Goal: Information Seeking & Learning: Check status

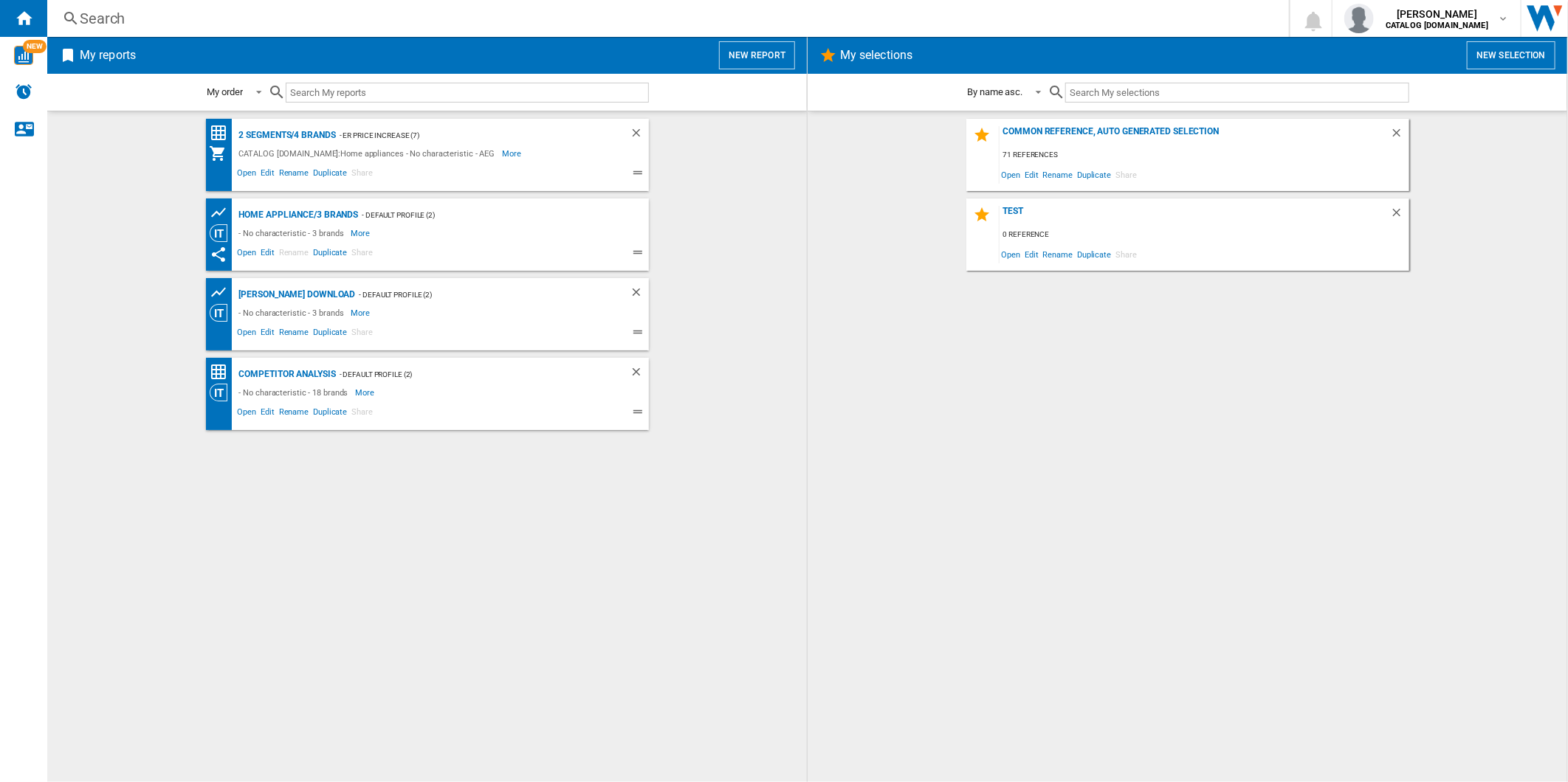
click at [734, 62] on button "New report" at bounding box center [757, 55] width 76 height 28
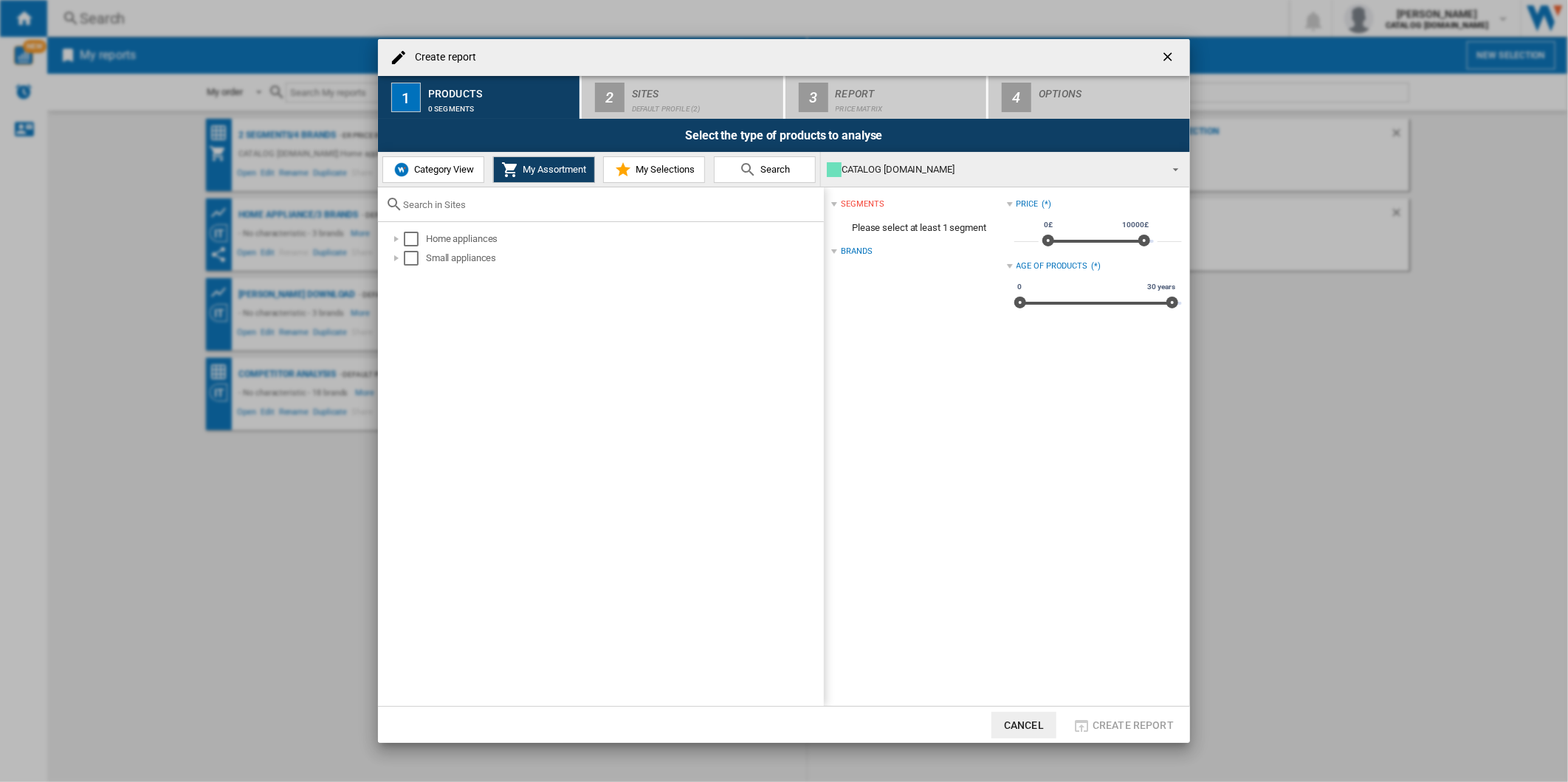
click at [1161, 60] on ng-md-icon "getI18NText('BUTTONS.CLOSE_DIALOG')" at bounding box center [1169, 58] width 18 height 18
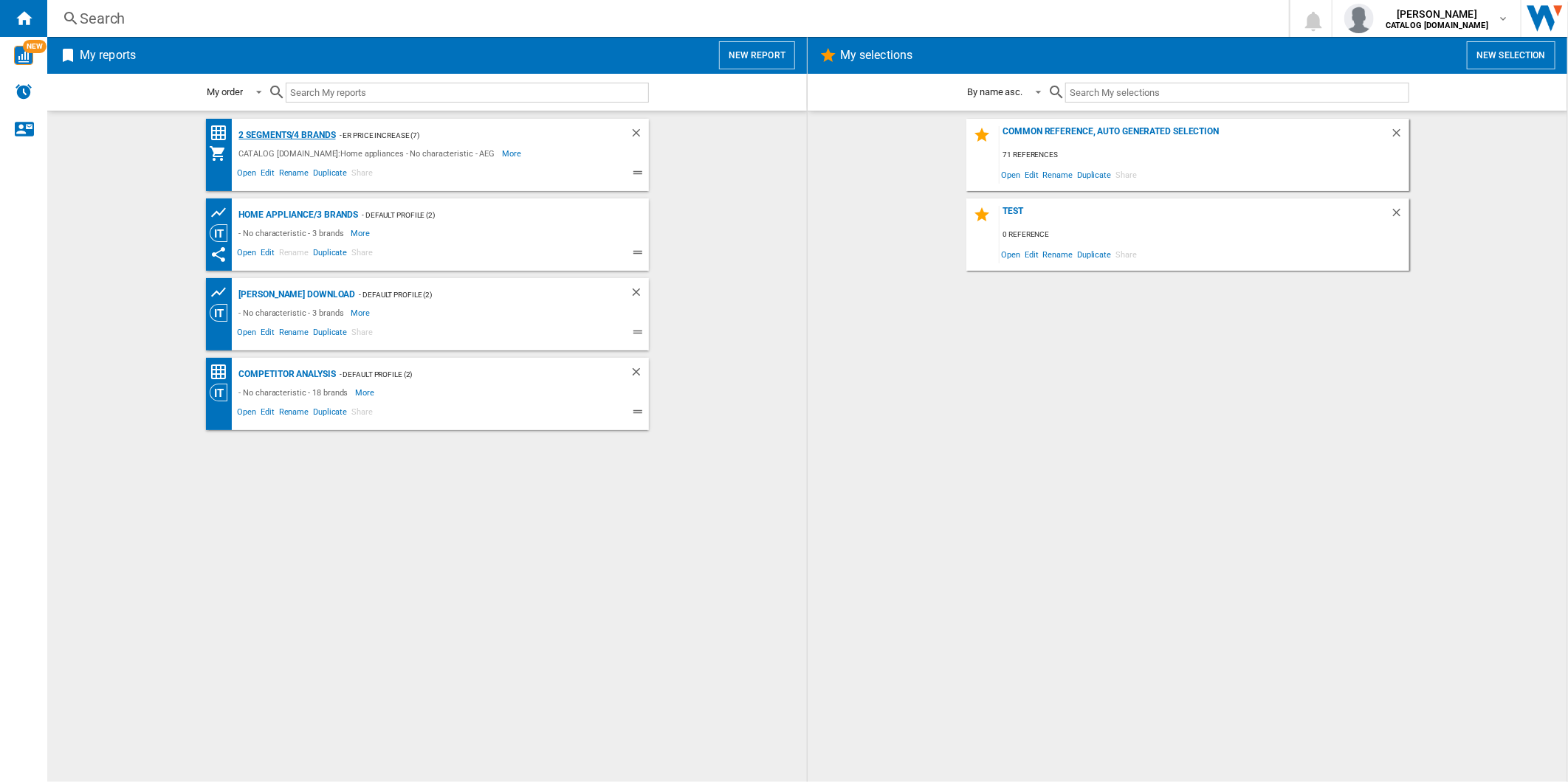
click at [307, 134] on div "2 segments/4 brands" at bounding box center [285, 135] width 101 height 19
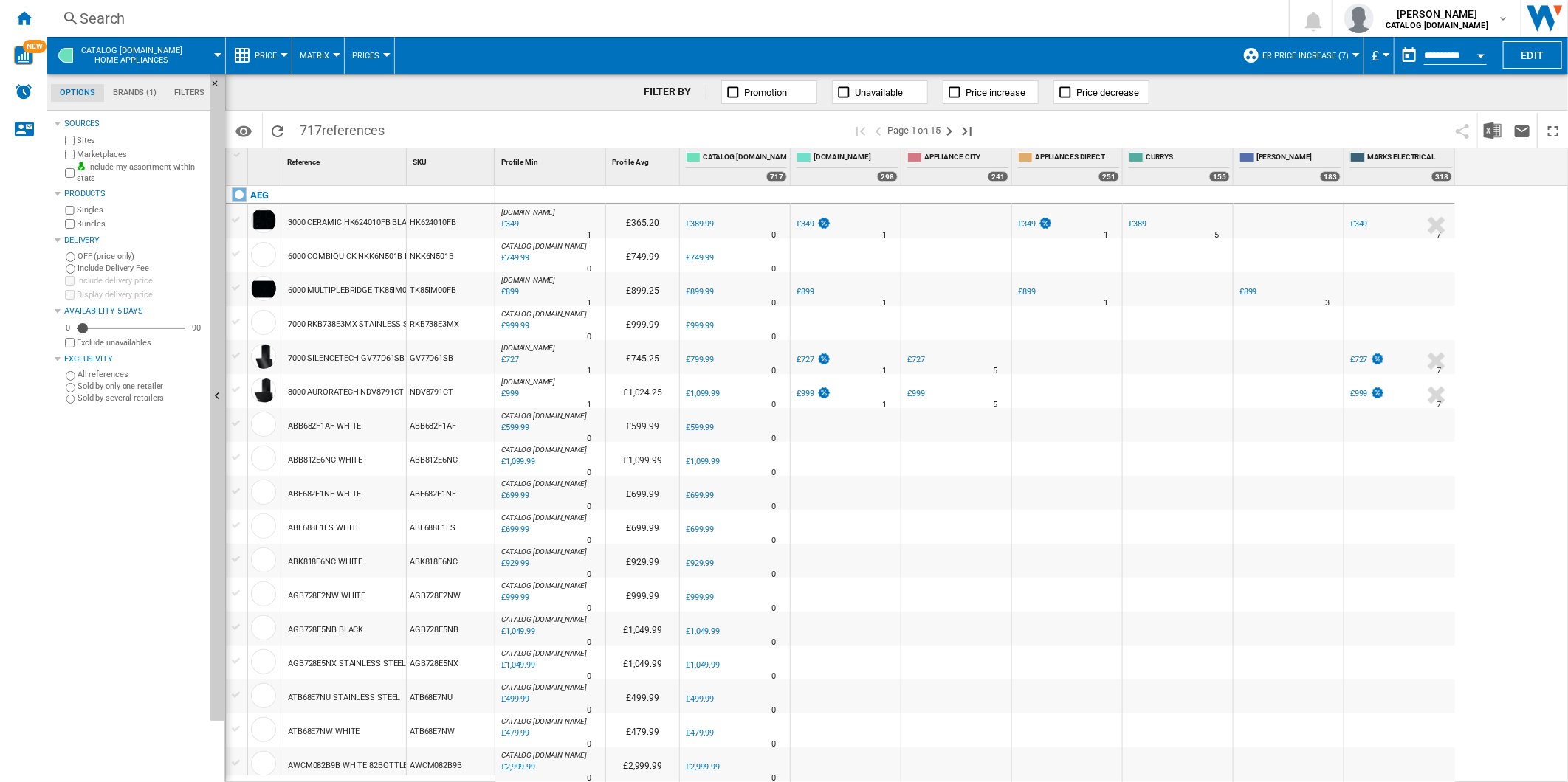
click at [831, 24] on div "Search" at bounding box center [665, 19] width 1171 height 21
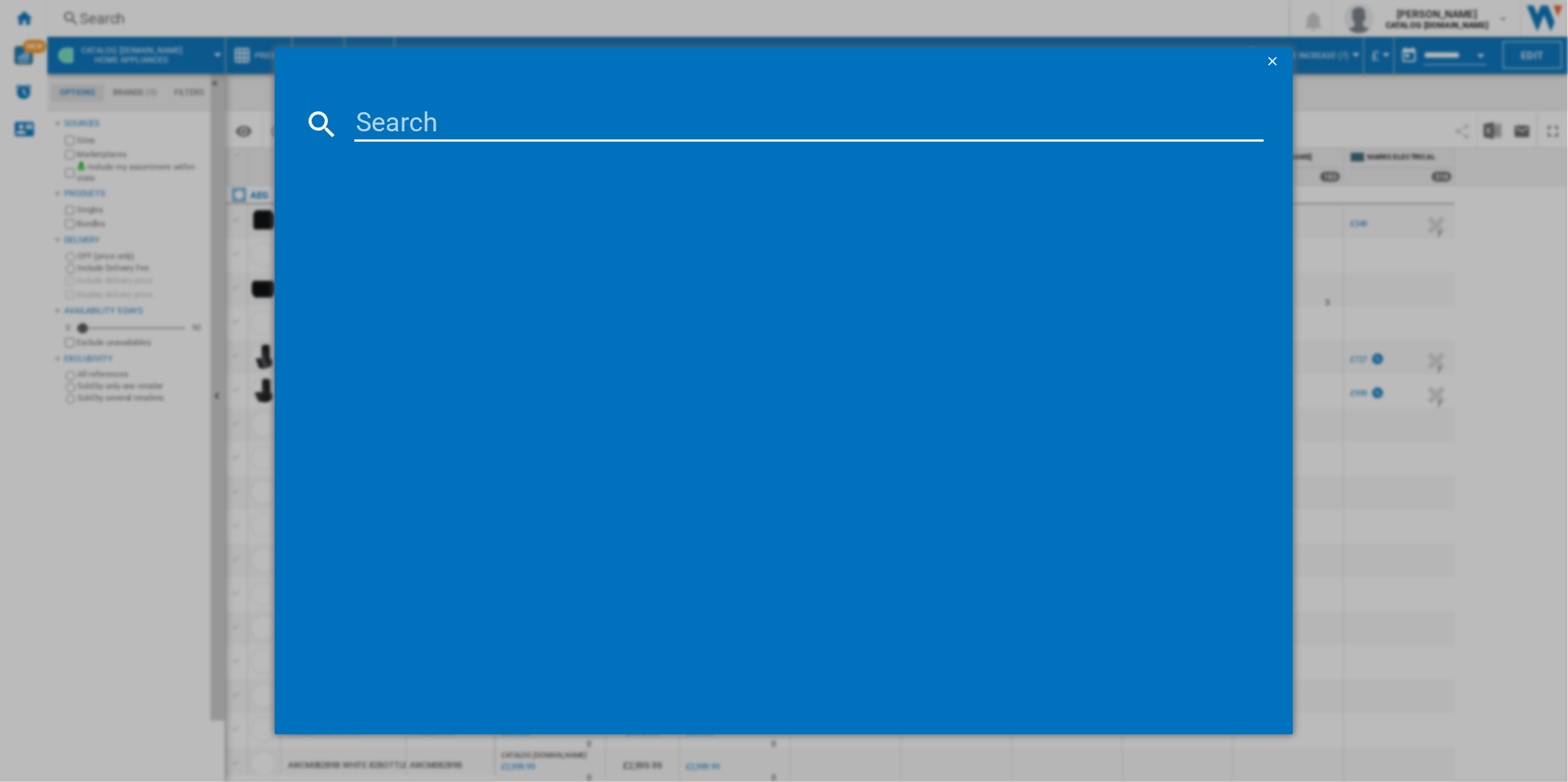
click at [599, 122] on input at bounding box center [809, 123] width 910 height 35
paste input "DCE731110M"
type input "DCE731110M"
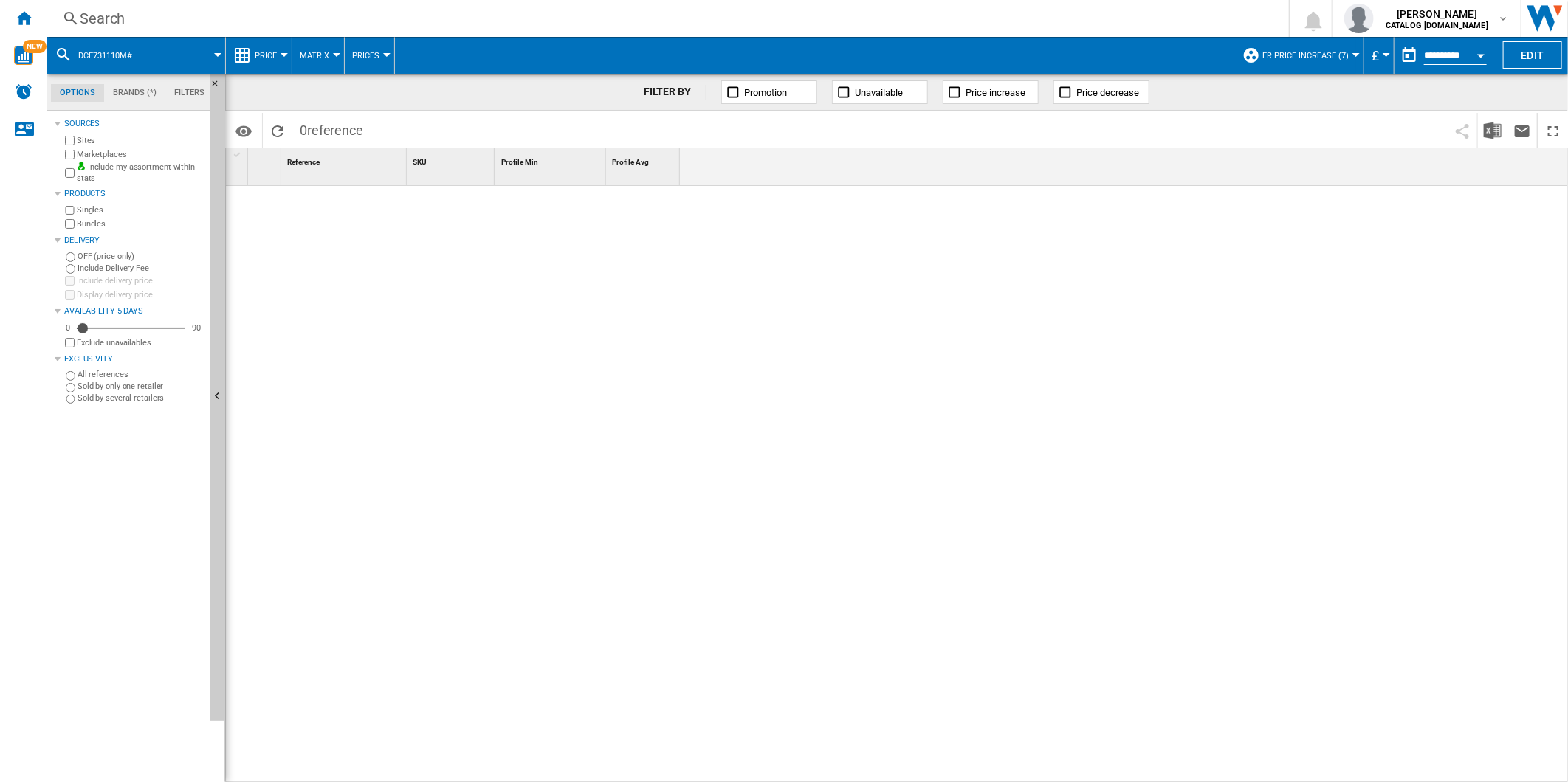
click at [833, 18] on div "Search" at bounding box center [665, 19] width 1171 height 21
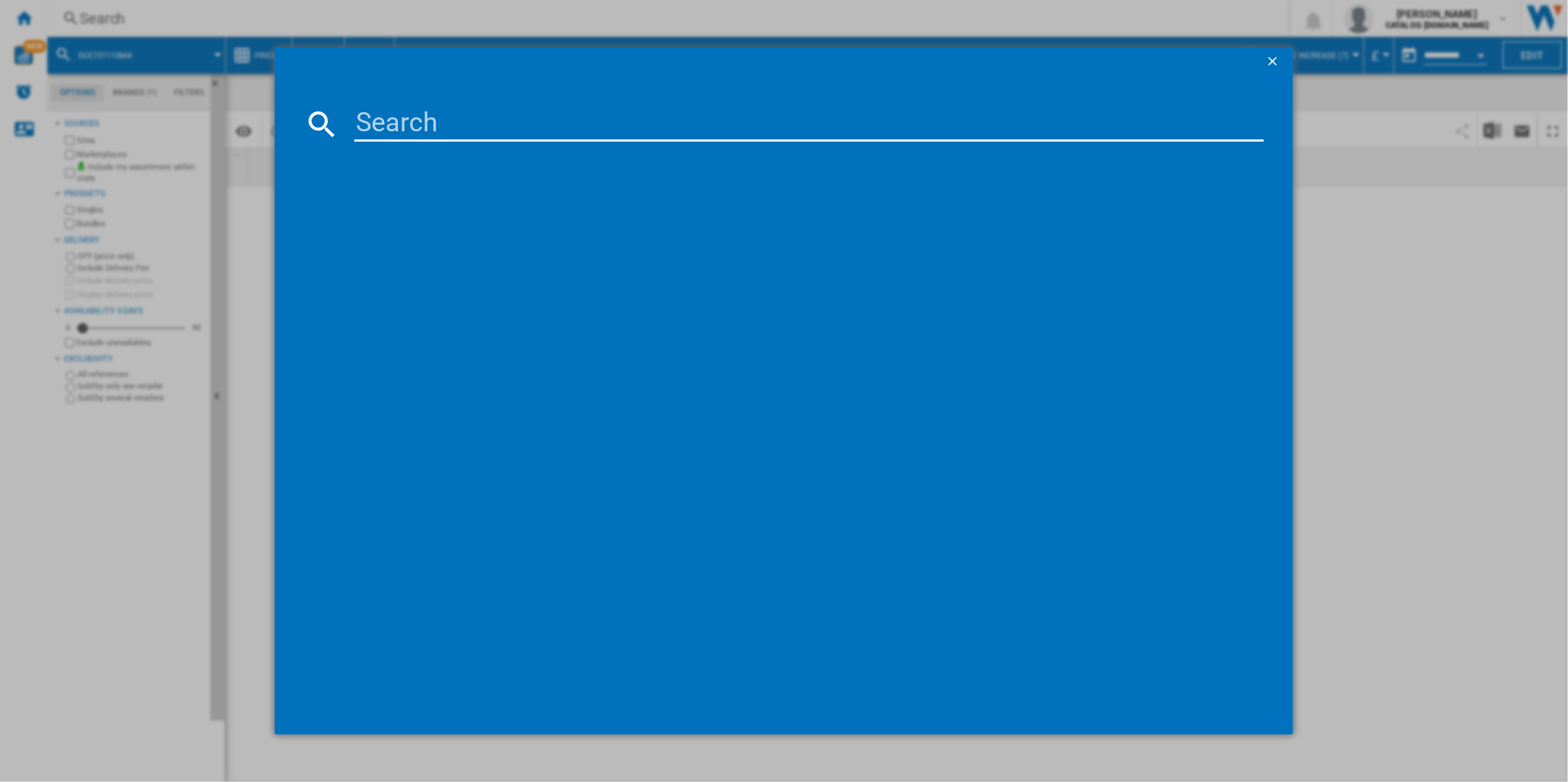
click at [688, 127] on input at bounding box center [809, 123] width 910 height 35
type input "DCE731110M"
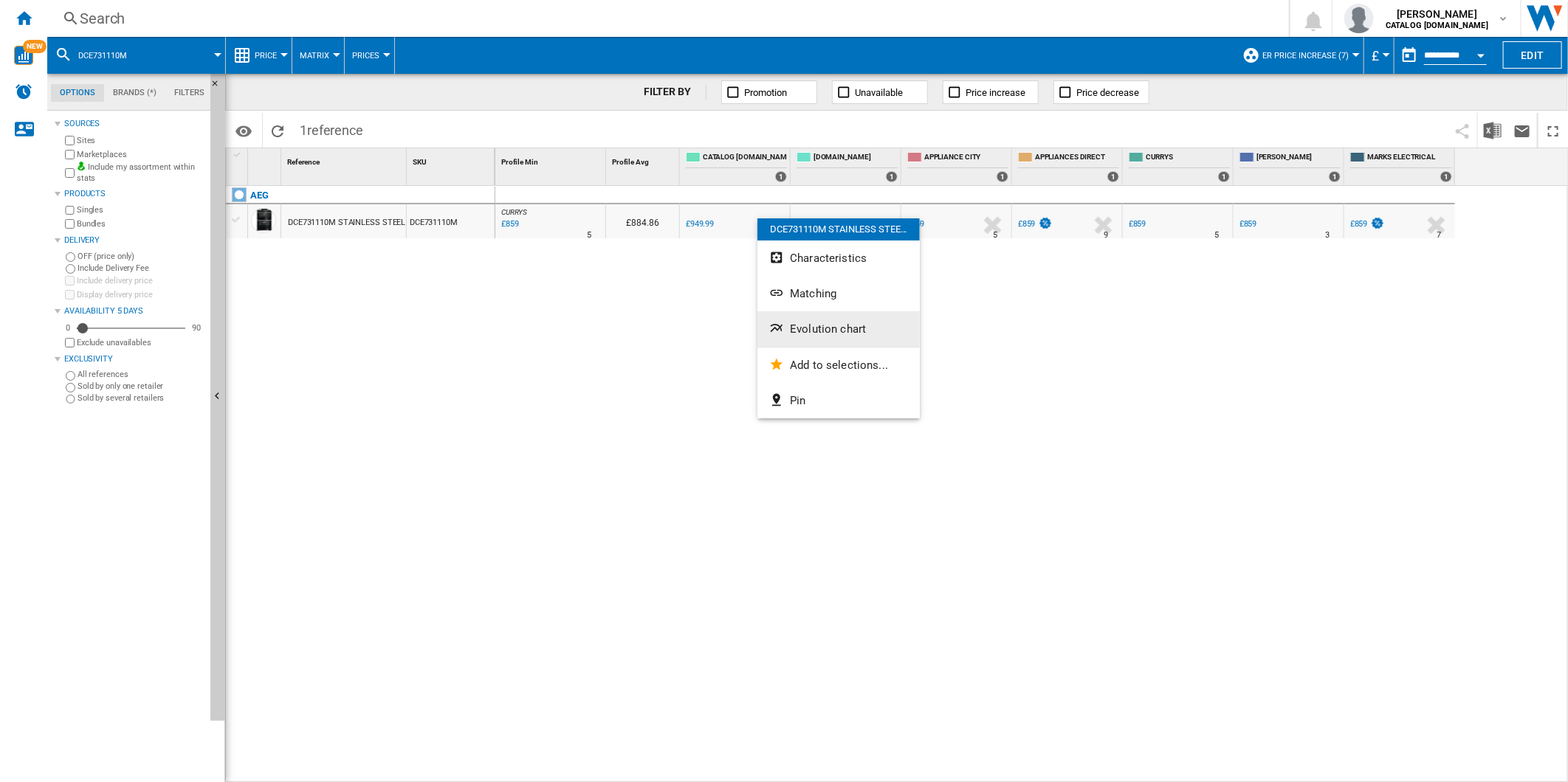
click at [797, 319] on button "Evolution chart" at bounding box center [839, 328] width 163 height 35
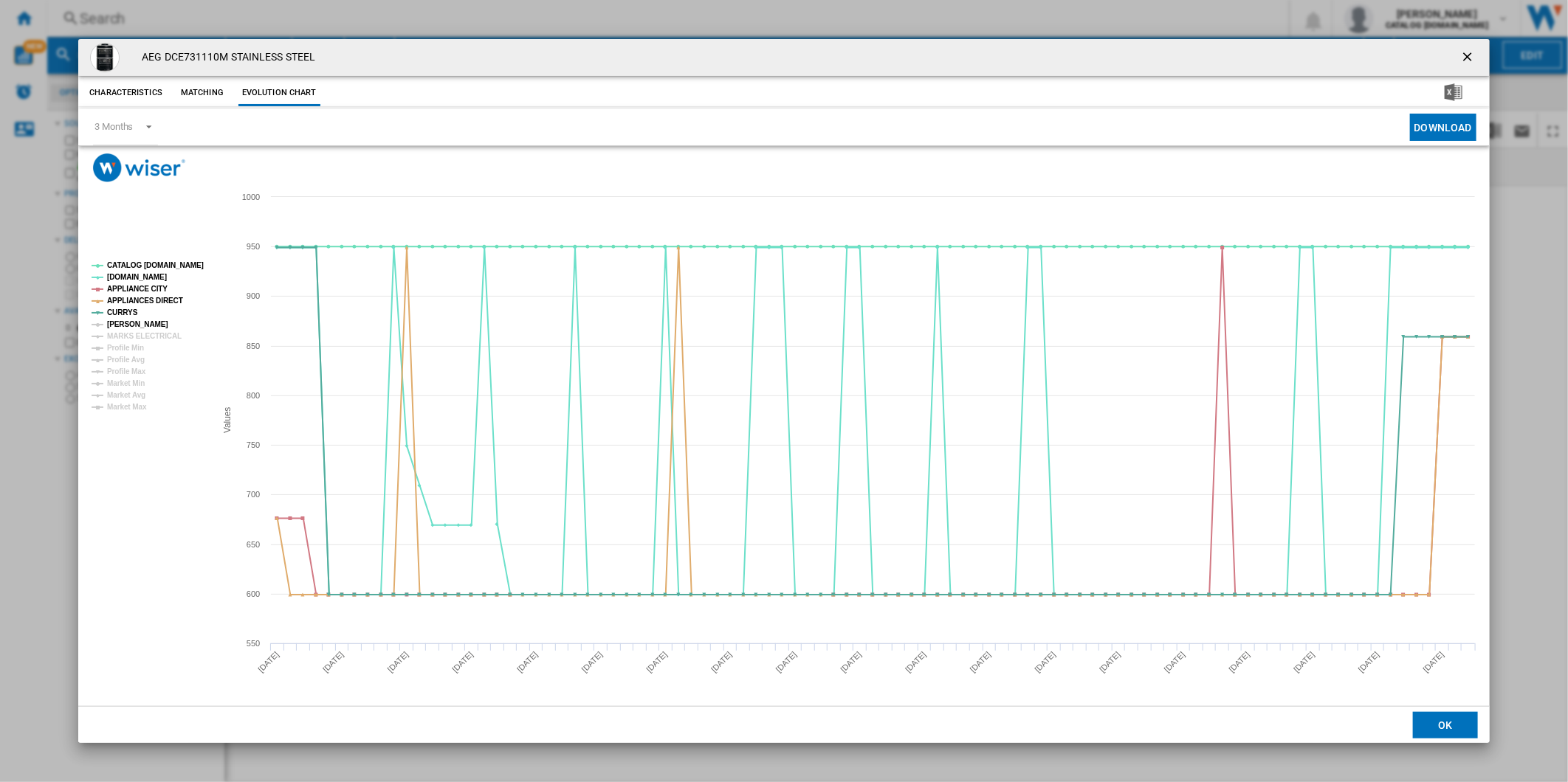
click at [130, 323] on tspan "[PERSON_NAME]" at bounding box center [137, 324] width 61 height 8
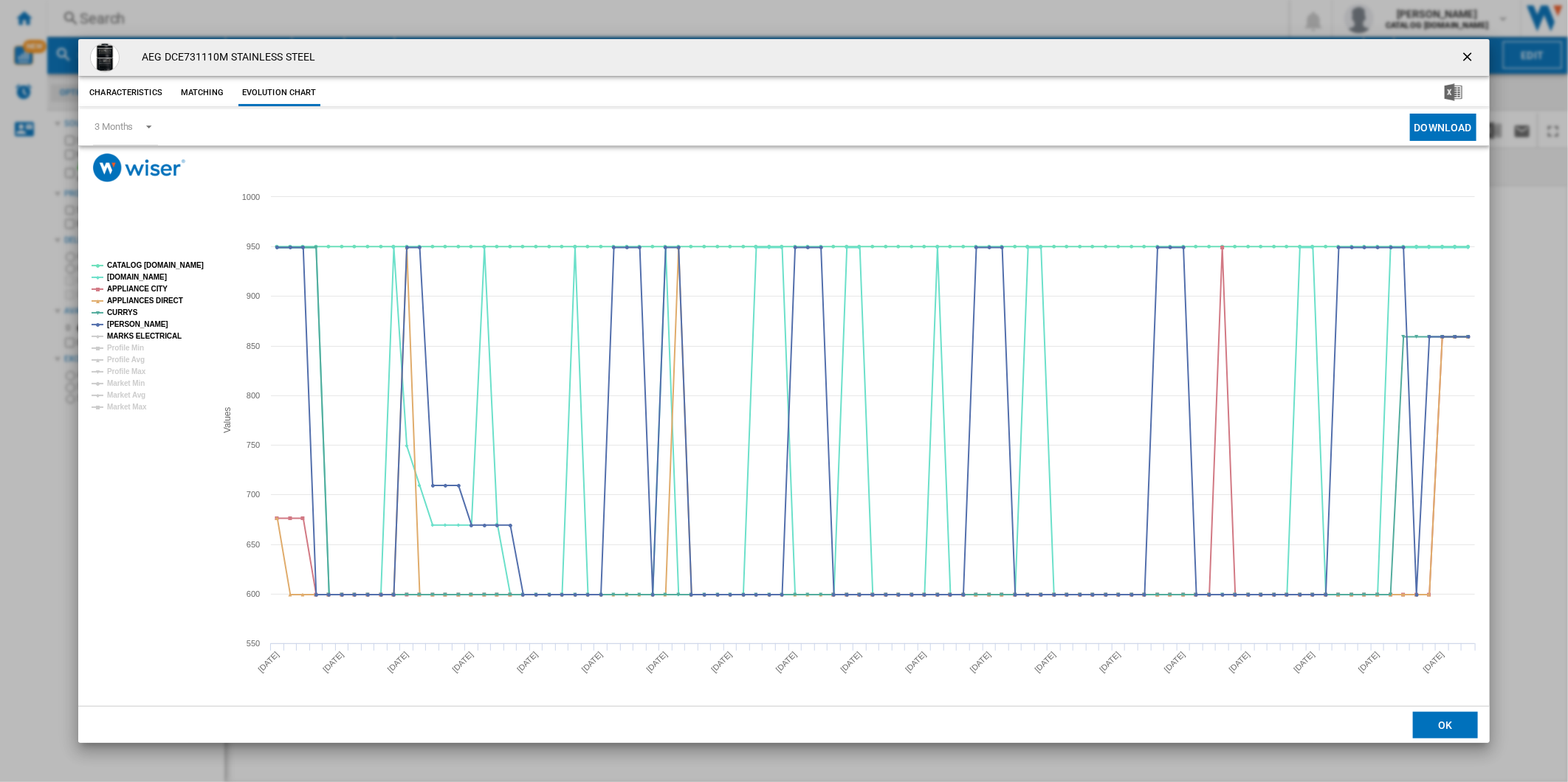
click at [129, 334] on tspan "MARKS ELECTRICAL" at bounding box center [144, 336] width 75 height 8
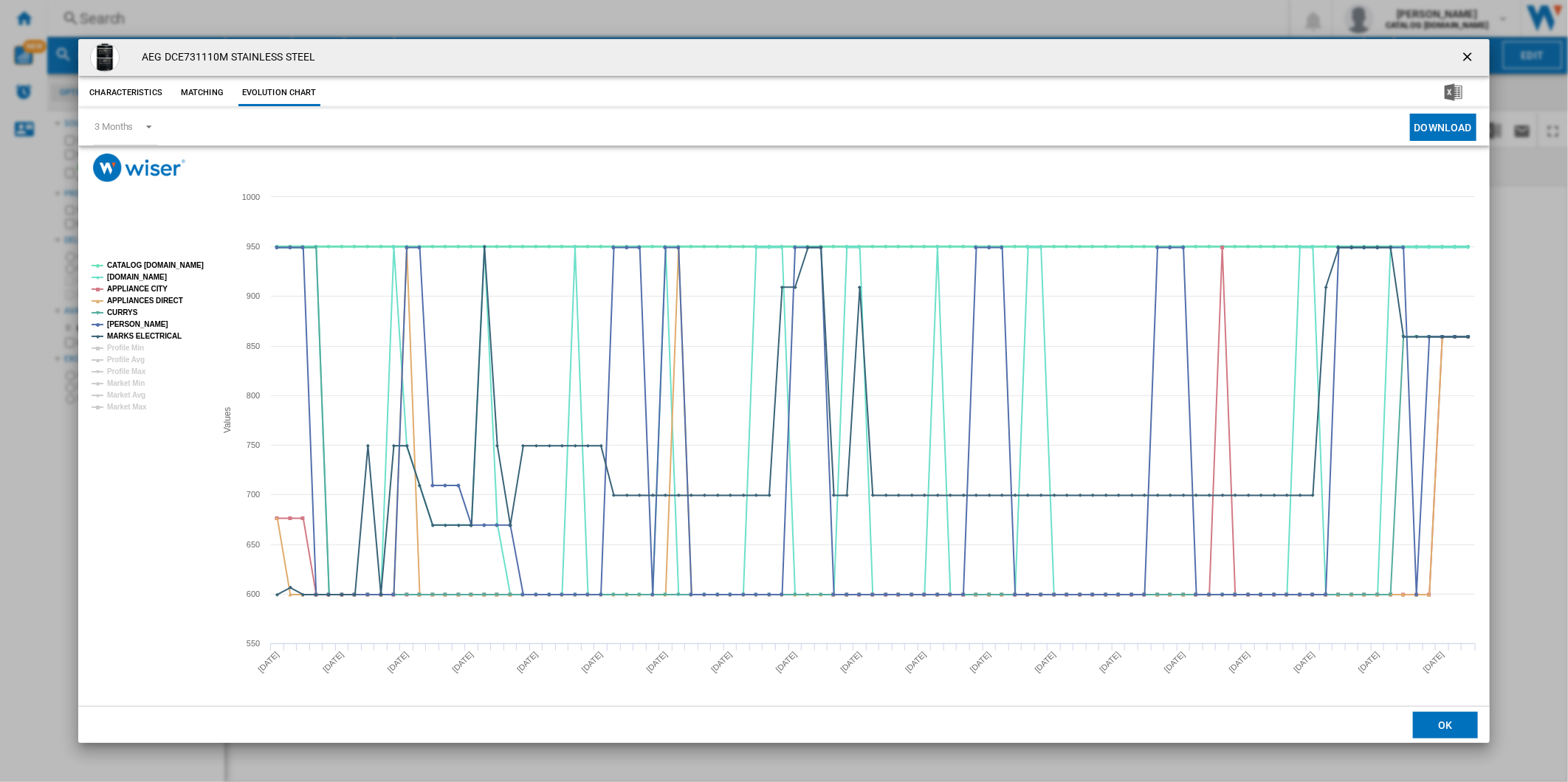
click at [152, 264] on tspan "CATALOG [DOMAIN_NAME]" at bounding box center [155, 265] width 97 height 8
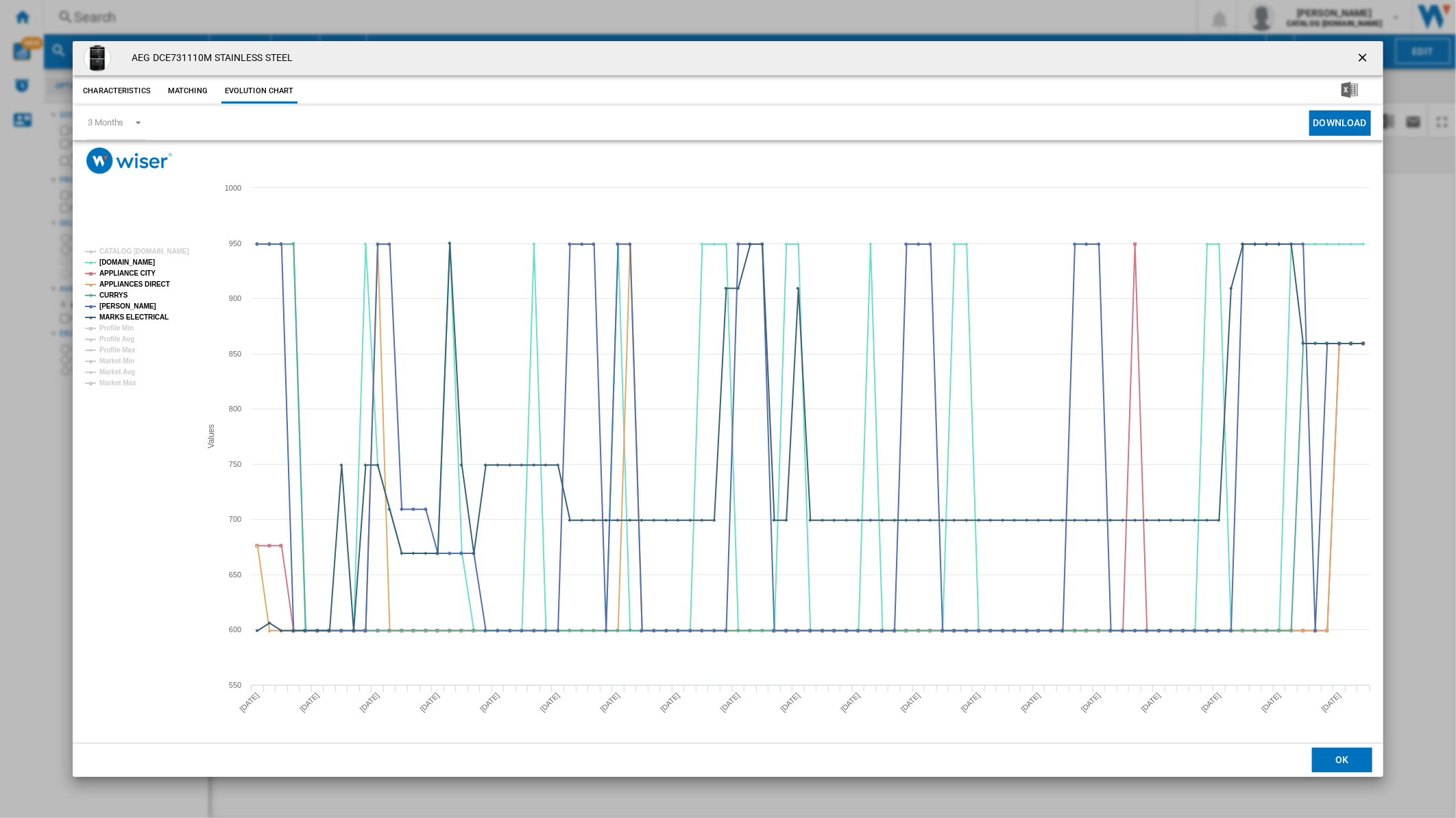
drag, startPoint x: 1358, startPoint y: 52, endPoint x: 1008, endPoint y: 43, distance: 350.1
click at [1358, 52] on ng-md-icon "getI18NText('BUTTONS.CLOSE_DIALOG')" at bounding box center [1364, 59] width 17 height 17
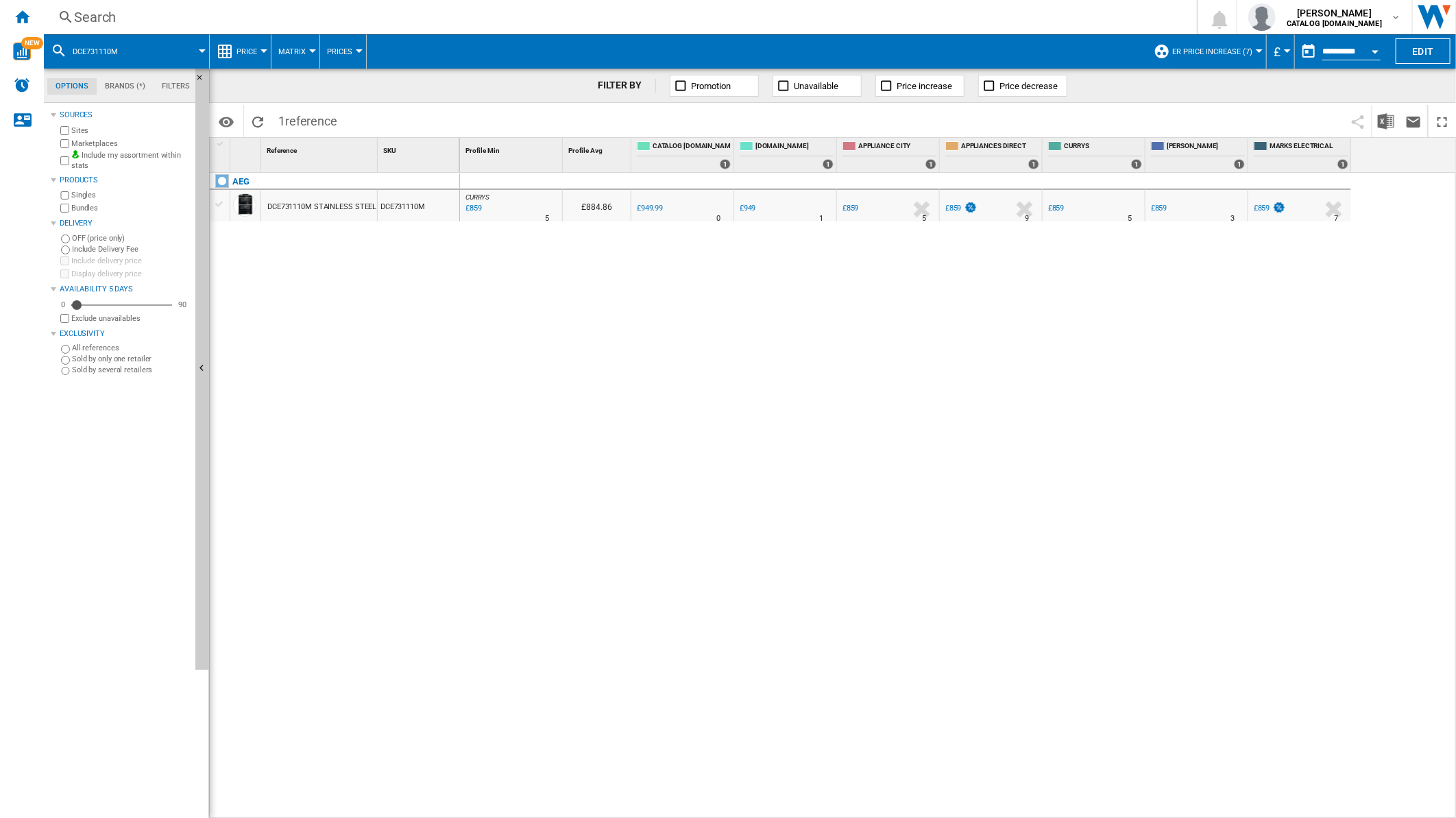
click at [771, 24] on div "Search" at bounding box center [617, 17] width 1087 height 19
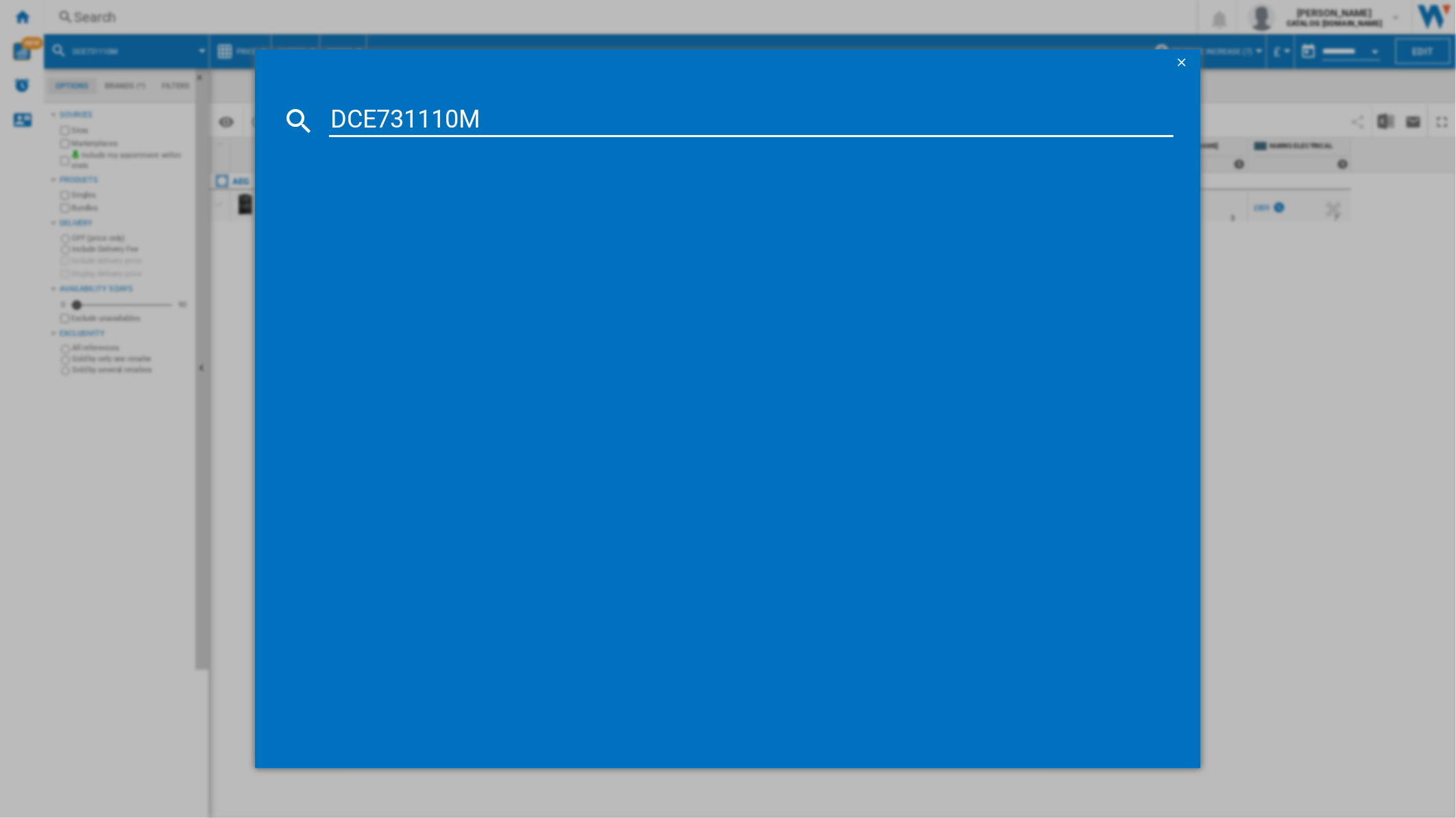
type input "DCE731110M"
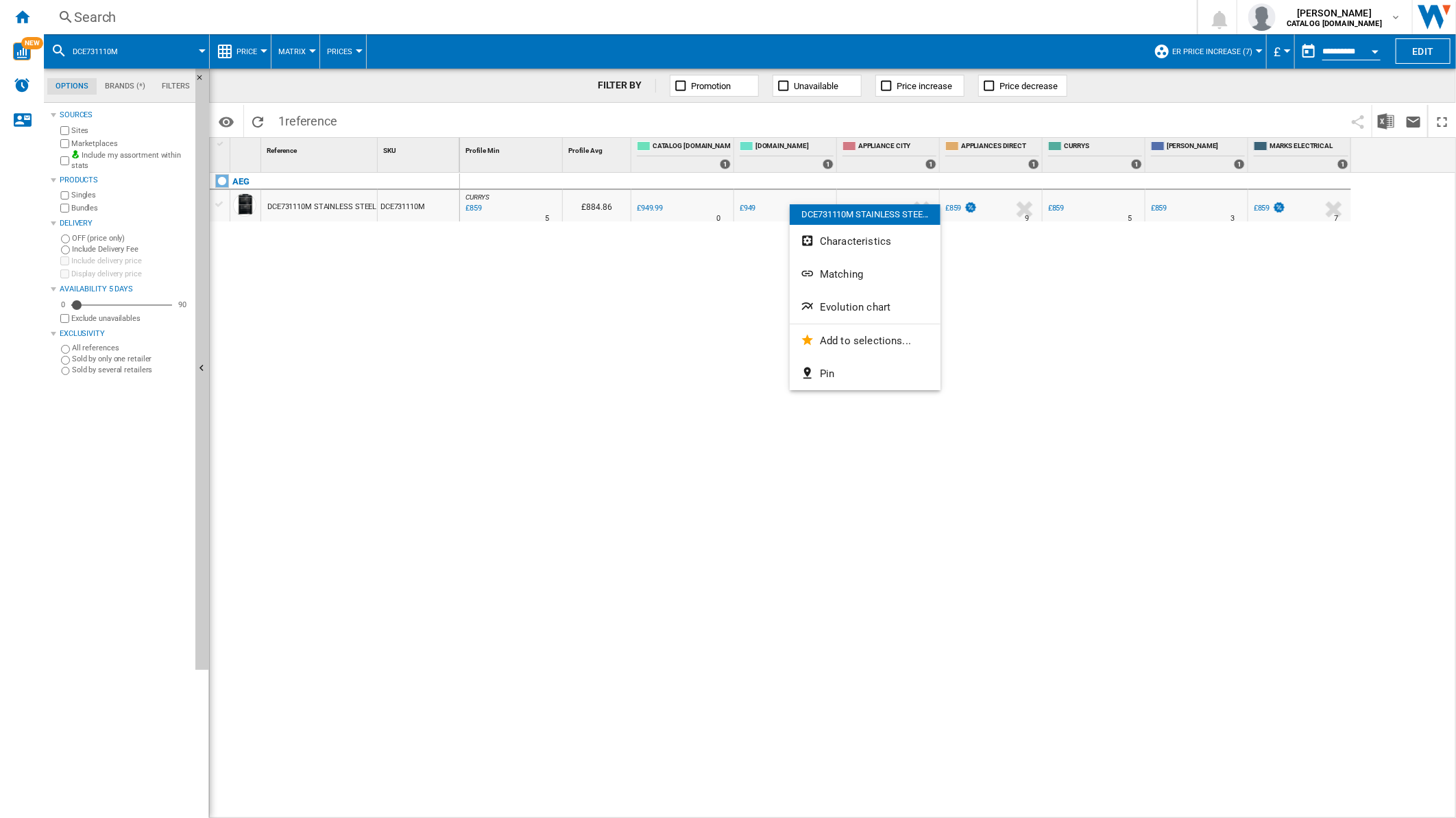
click at [871, 306] on span "Evolution chart" at bounding box center [855, 307] width 71 height 12
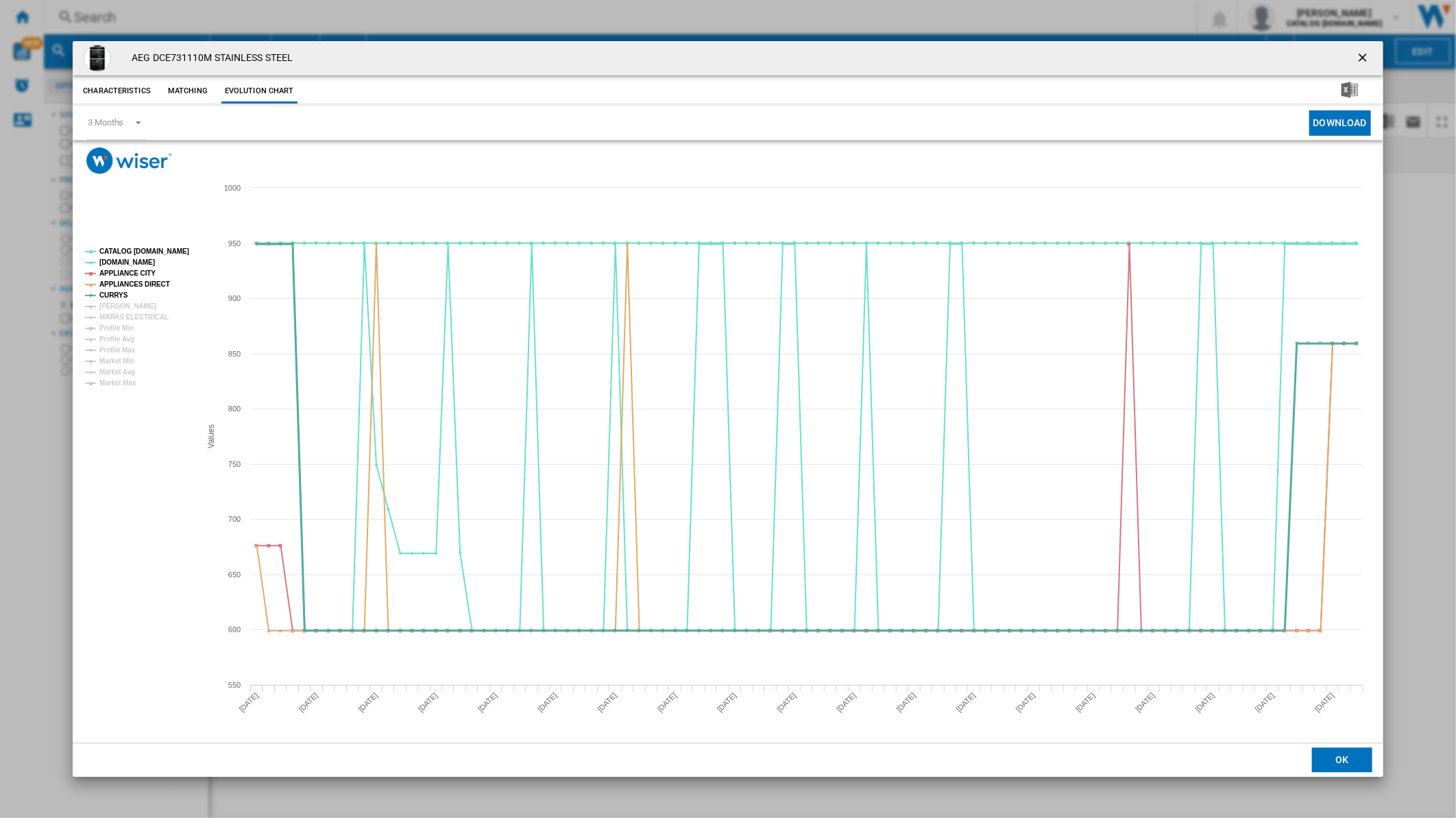
click at [119, 299] on tspan "CURRYS" at bounding box center [114, 295] width 29 height 8
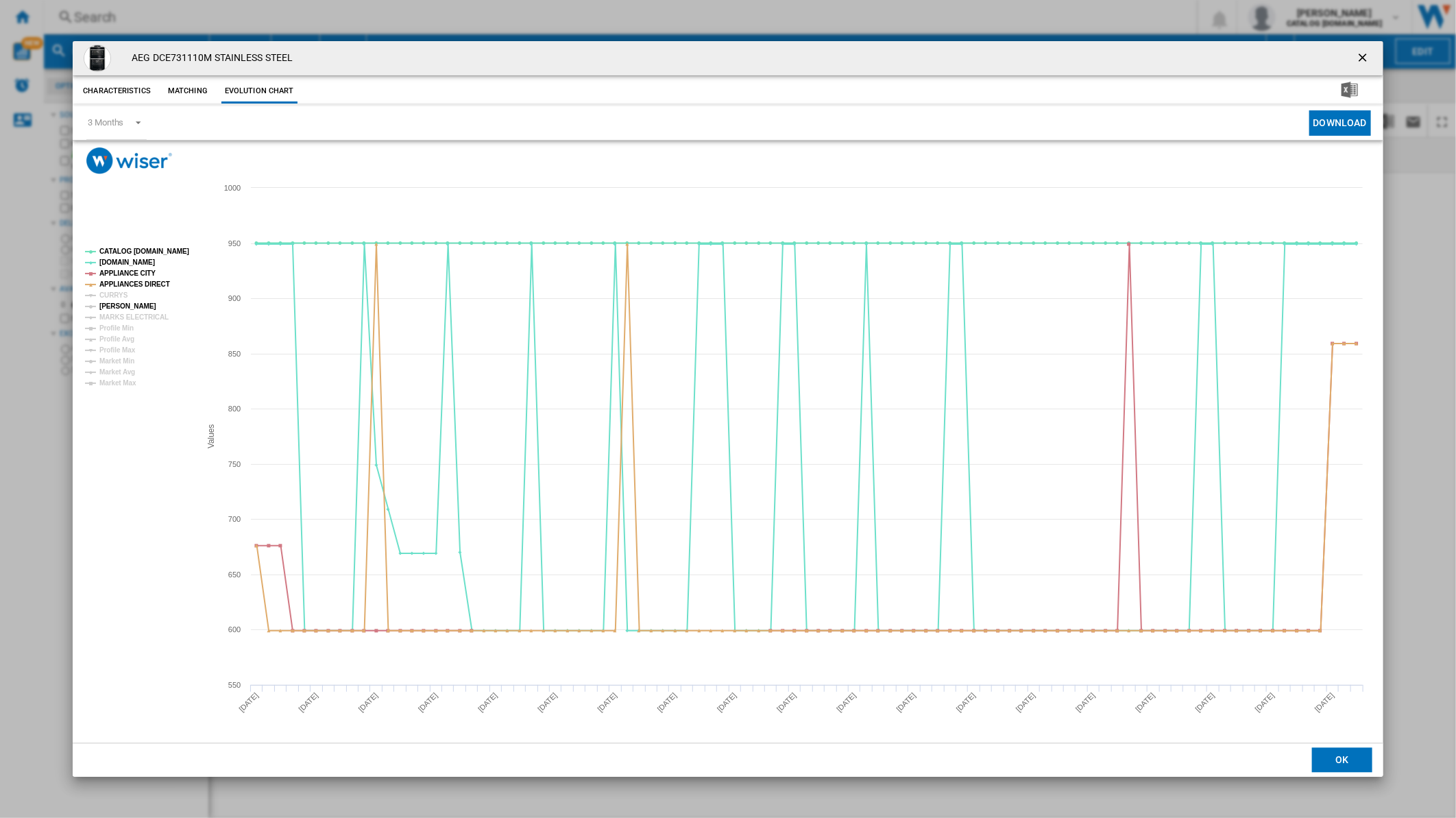
click at [119, 305] on tspan "[PERSON_NAME]" at bounding box center [128, 306] width 57 height 8
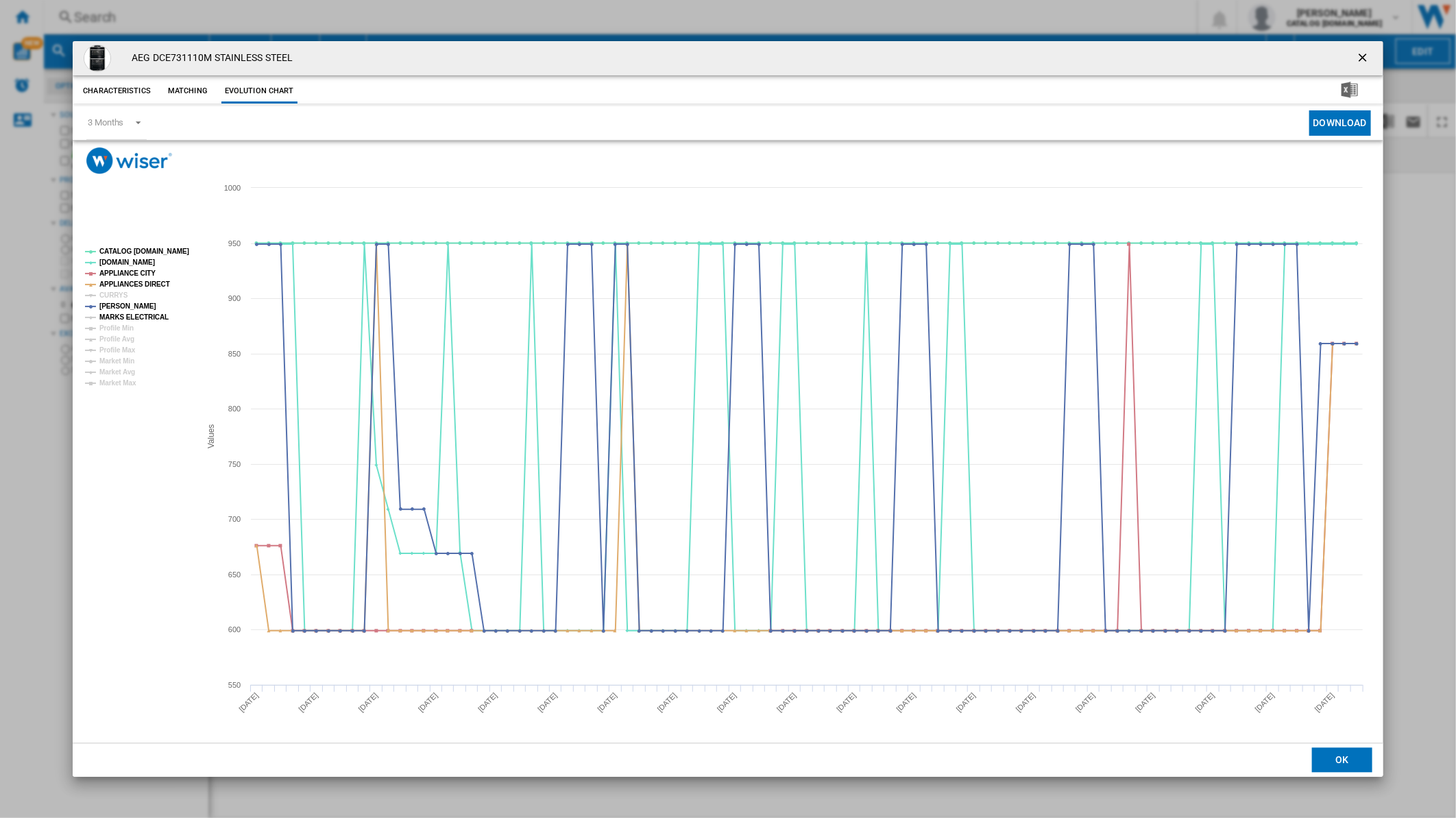
click at [128, 315] on tspan "MARKS ELECTRICAL" at bounding box center [134, 317] width 69 height 8
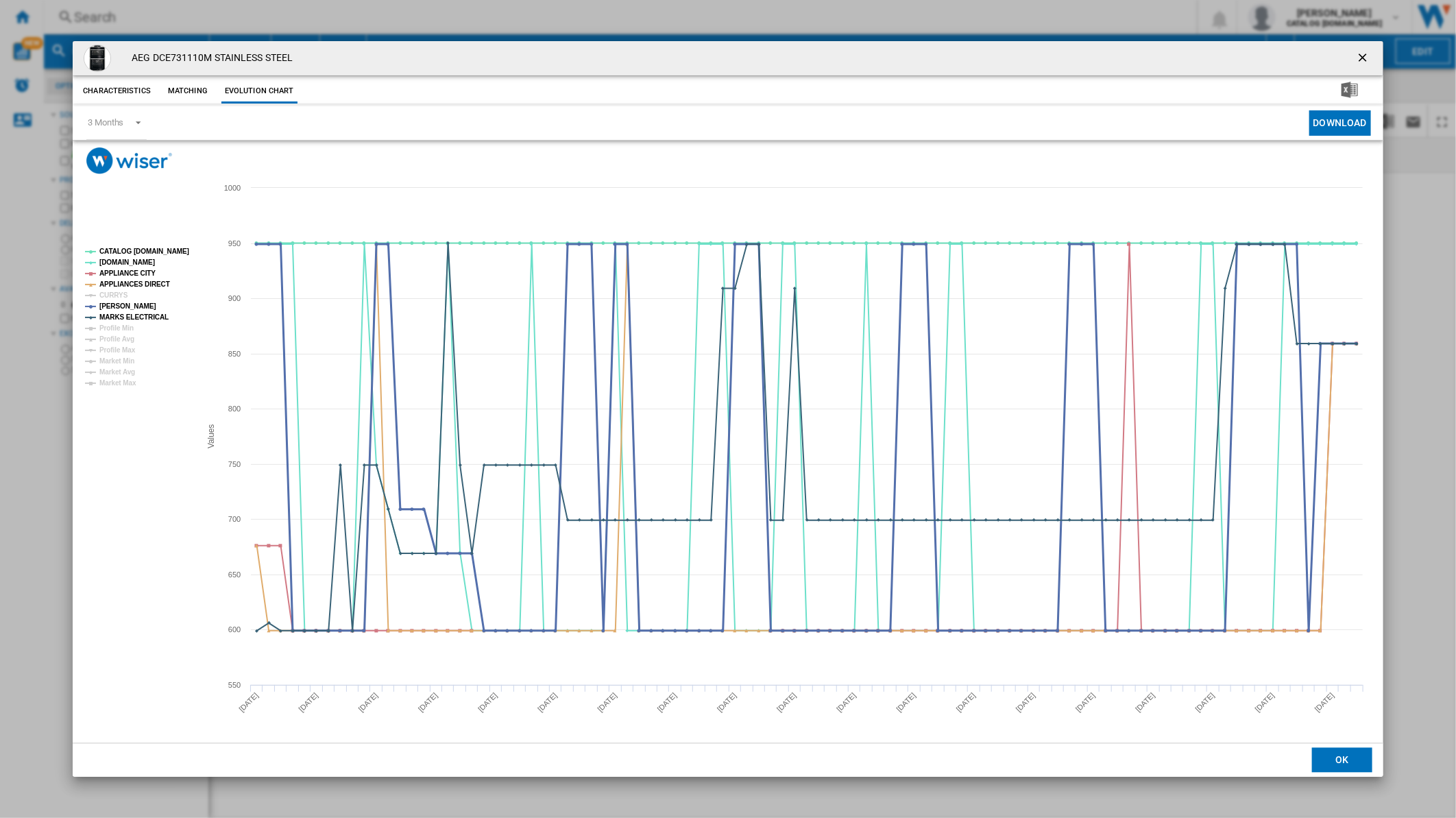
click at [114, 298] on tspan "CURRYS" at bounding box center [114, 295] width 29 height 8
click at [129, 276] on tspan "APPLIANCE CITY" at bounding box center [127, 273] width 56 height 8
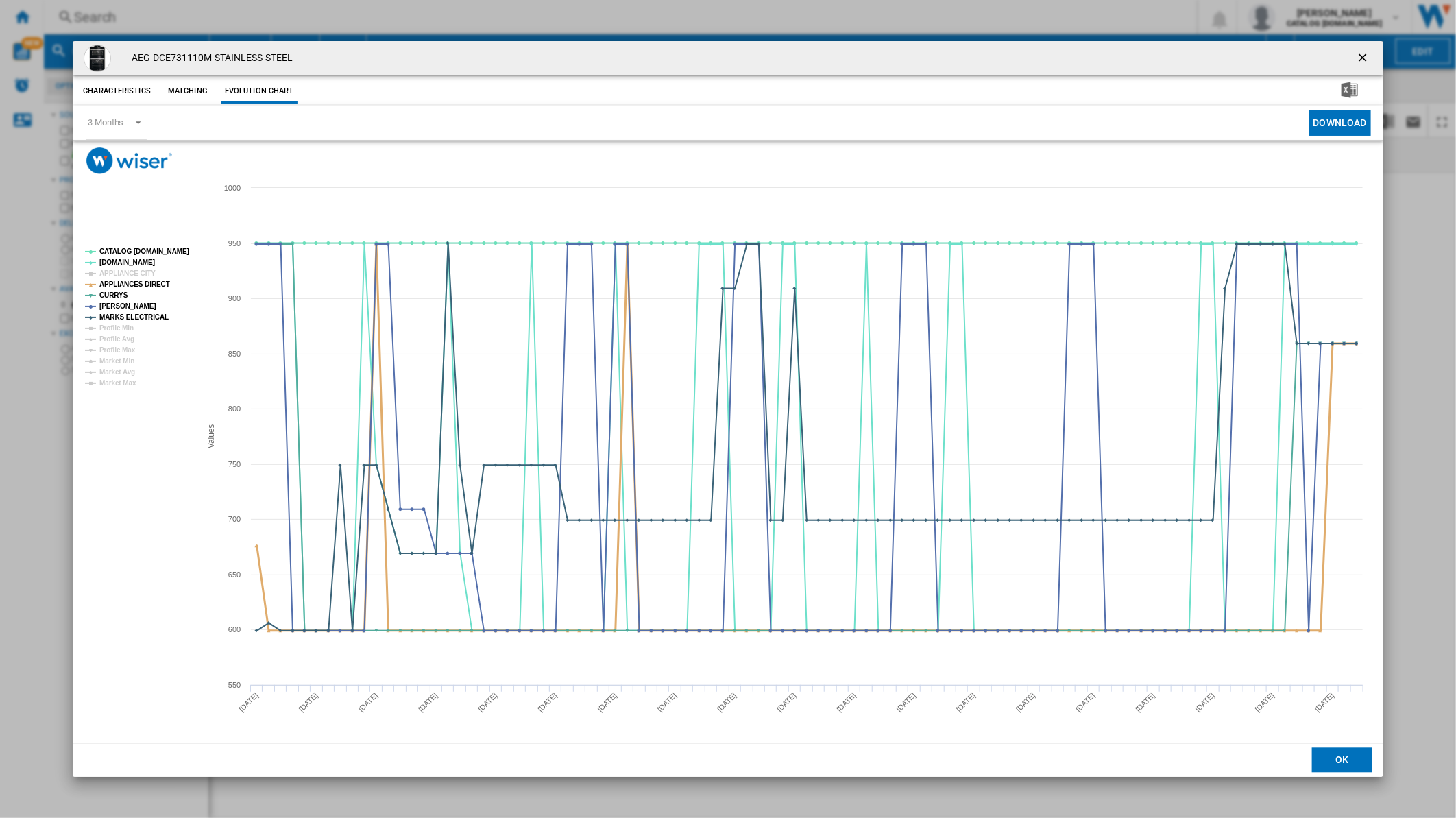
click at [129, 281] on tspan "APPLIANCES DIRECT" at bounding box center [134, 284] width 71 height 8
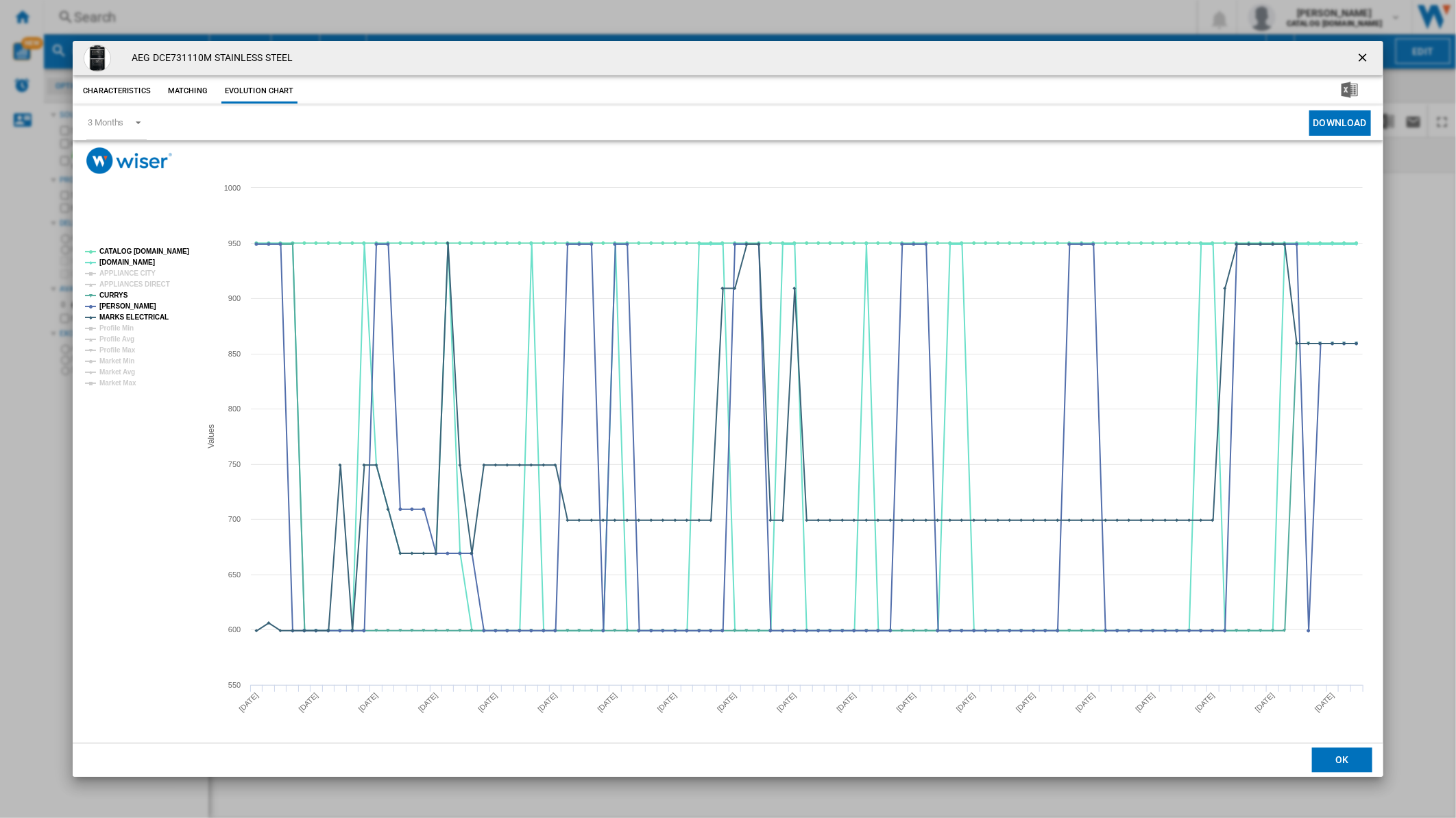
click at [1358, 52] on ng-md-icon "getI18NText('BUTTONS.CLOSE_DIALOG')" at bounding box center [1364, 59] width 17 height 17
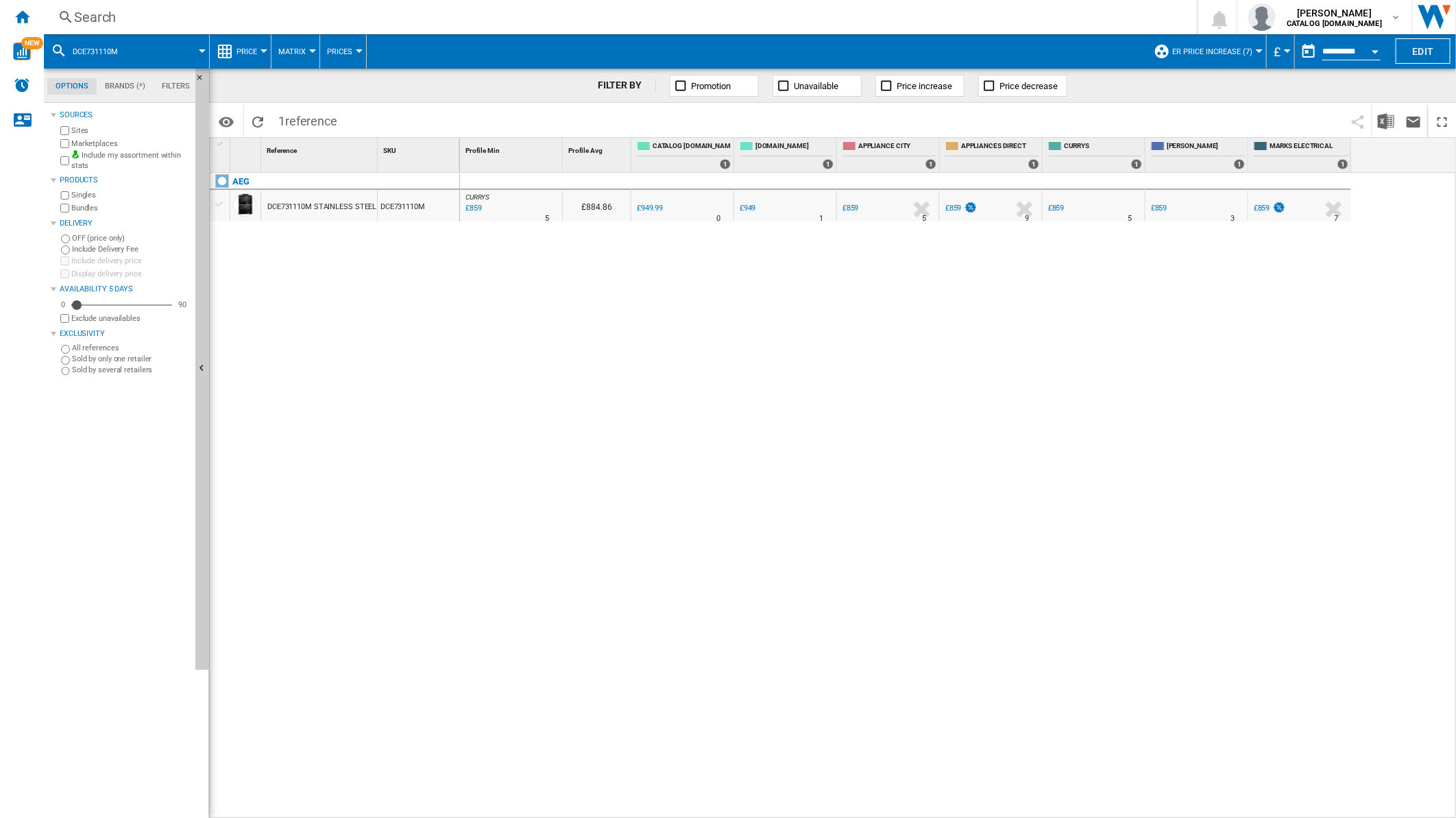
click at [714, 426] on div "CURRYS : -9.6 % £859 % N/A 5 CURRYS : £884.86 0.0 % £949.99 % N/A" at bounding box center [958, 496] width 997 height 646
click at [766, 414] on div "CURRYS : -9.6 % £859 % N/A 5 CURRYS : £884.86 0.0 % £949.99 % N/A" at bounding box center [958, 496] width 997 height 646
click at [805, 564] on div "CURRYS : -9.6 % £859 % N/A 5 CURRYS : £884.86 0.0 % £949.99 % N/A" at bounding box center [958, 496] width 997 height 646
